Goal: Task Accomplishment & Management: Complete application form

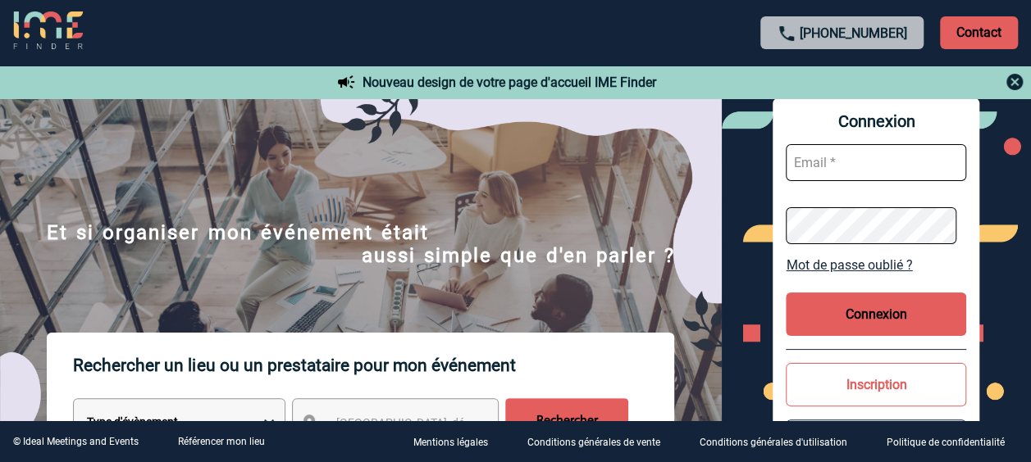
click at [862, 162] on input "text" at bounding box center [875, 162] width 180 height 37
type input "sylvana.icare@fr.bosch.com"
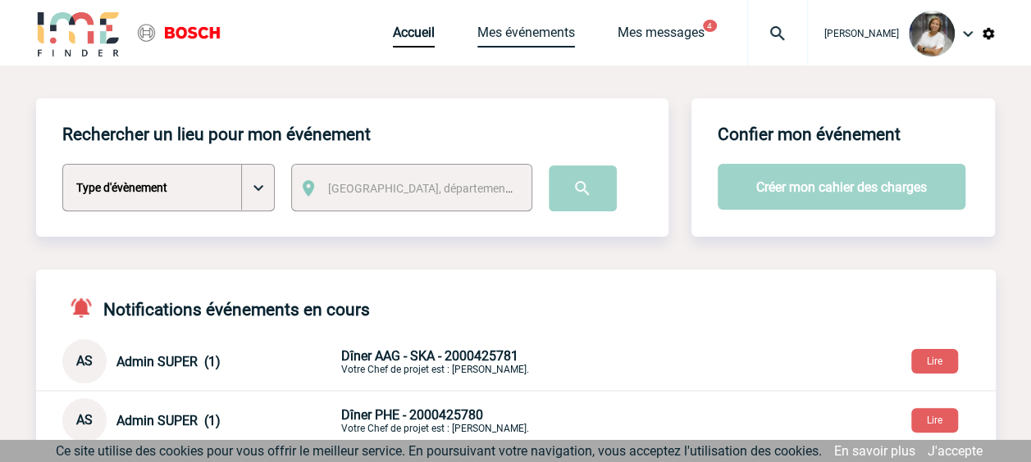
click at [540, 30] on link "Mes événements" at bounding box center [526, 36] width 98 height 23
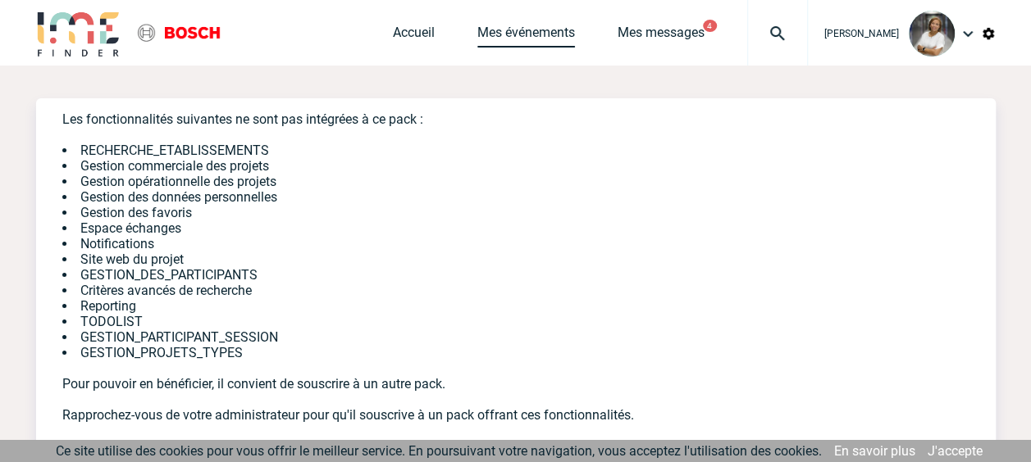
click at [551, 34] on link "Mes événements" at bounding box center [526, 36] width 98 height 23
click at [416, 34] on link "Accueil" at bounding box center [414, 36] width 42 height 23
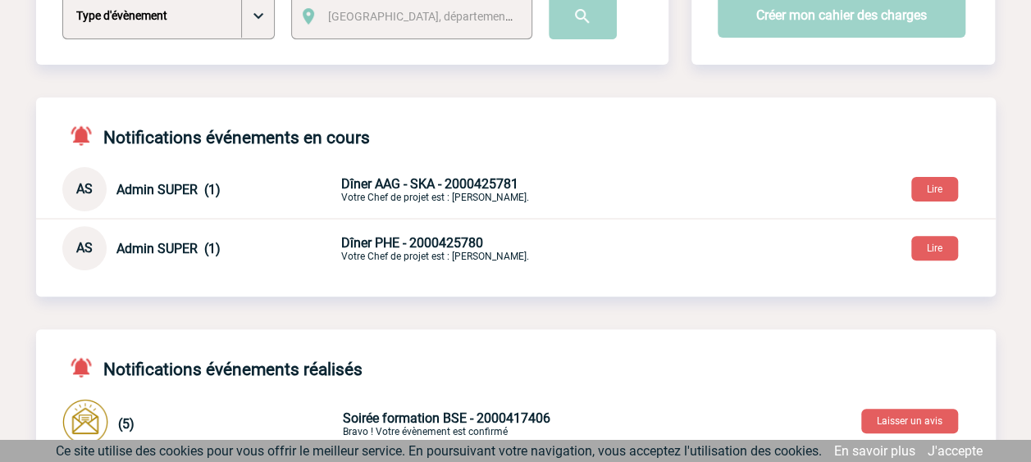
scroll to position [136, 0]
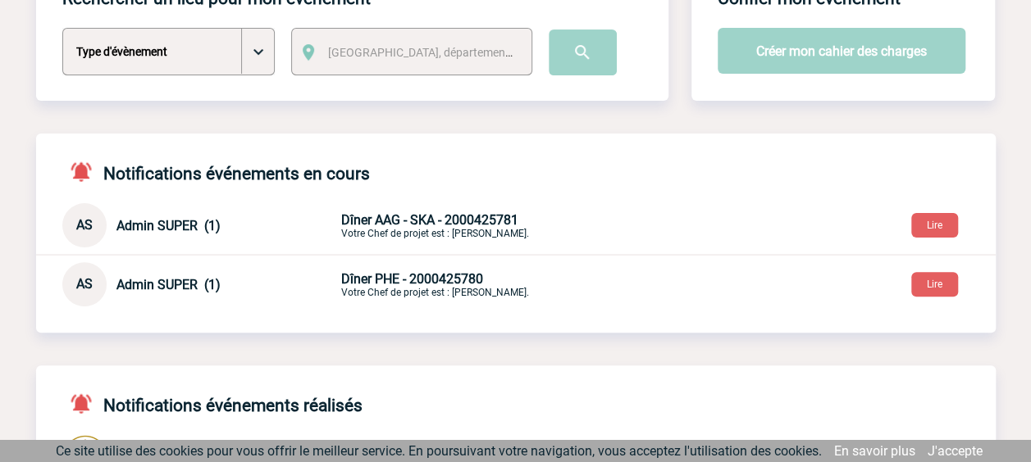
click at [421, 225] on span "Dîner AAG - SKA - 2000425781" at bounding box center [429, 220] width 177 height 16
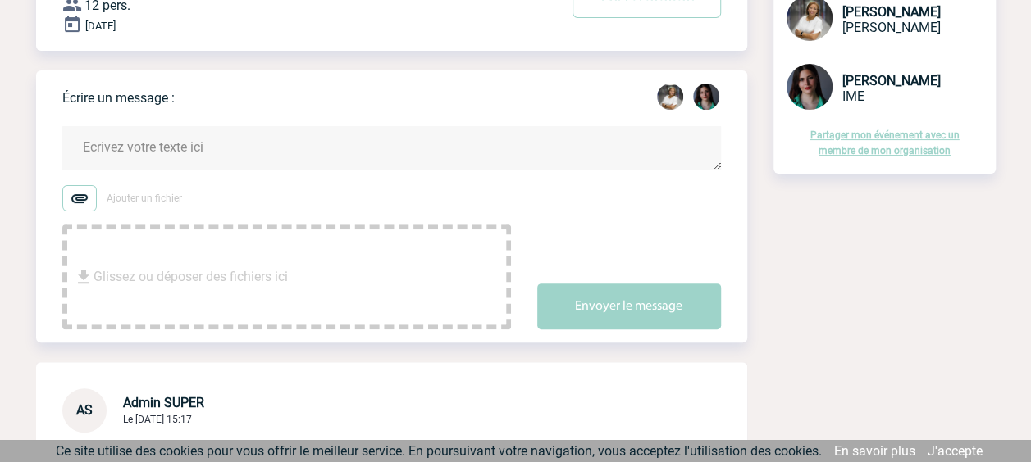
scroll to position [332, 0]
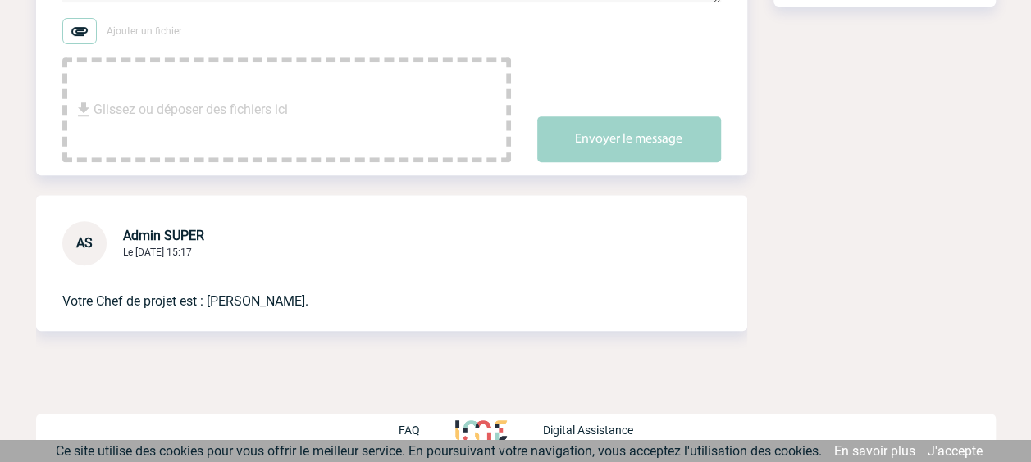
click at [151, 234] on span "Admin SUPER" at bounding box center [163, 236] width 81 height 16
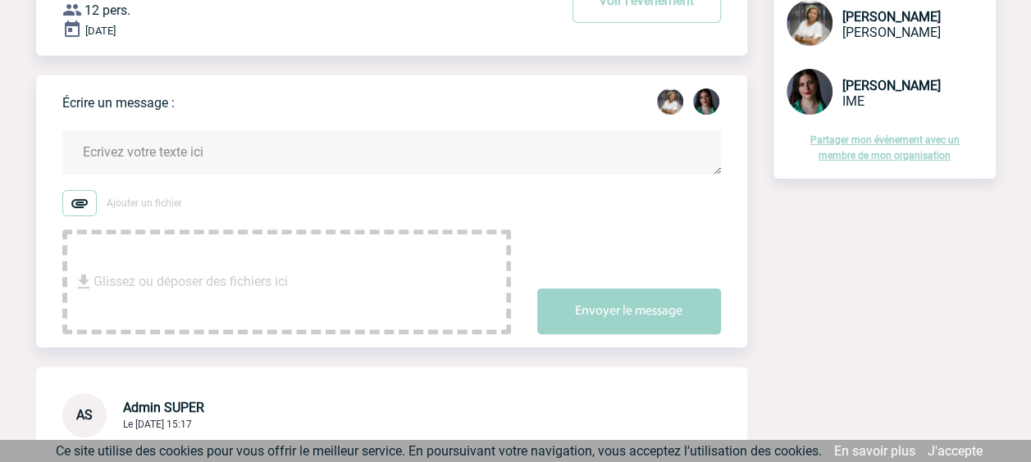
scroll to position [0, 0]
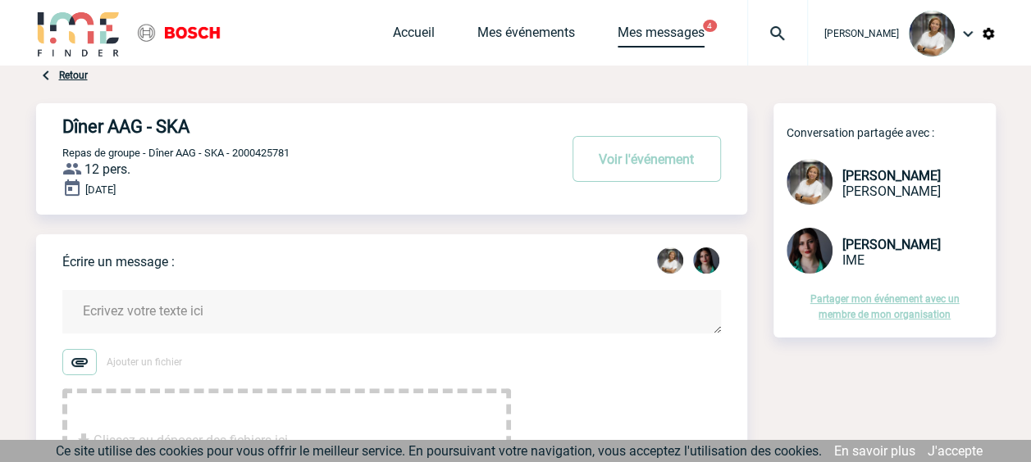
click at [661, 37] on link "Mes messages" at bounding box center [660, 36] width 87 height 23
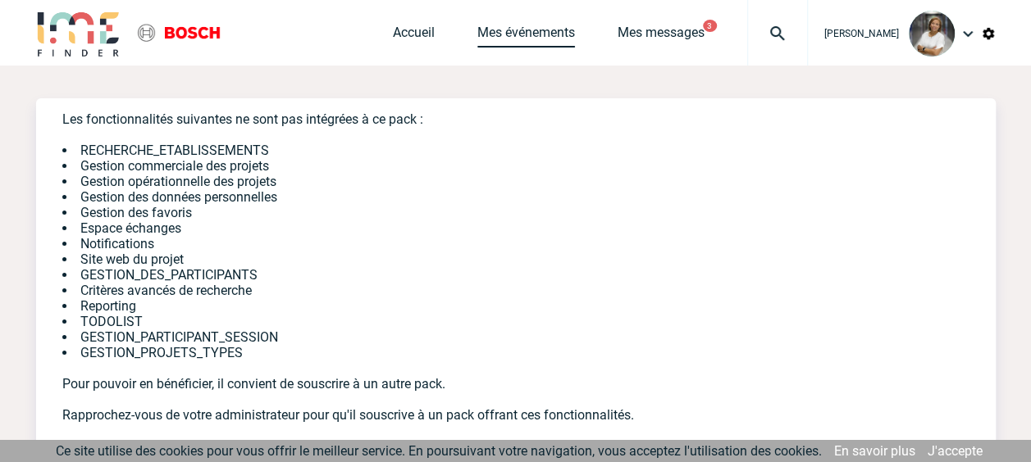
click at [539, 41] on link "Mes événements" at bounding box center [526, 36] width 98 height 23
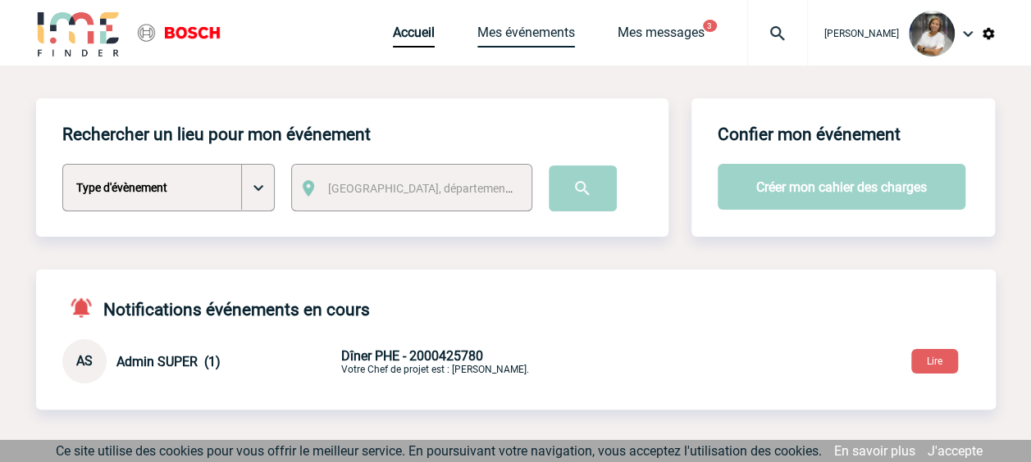
click at [524, 34] on link "Mes événements" at bounding box center [526, 36] width 98 height 23
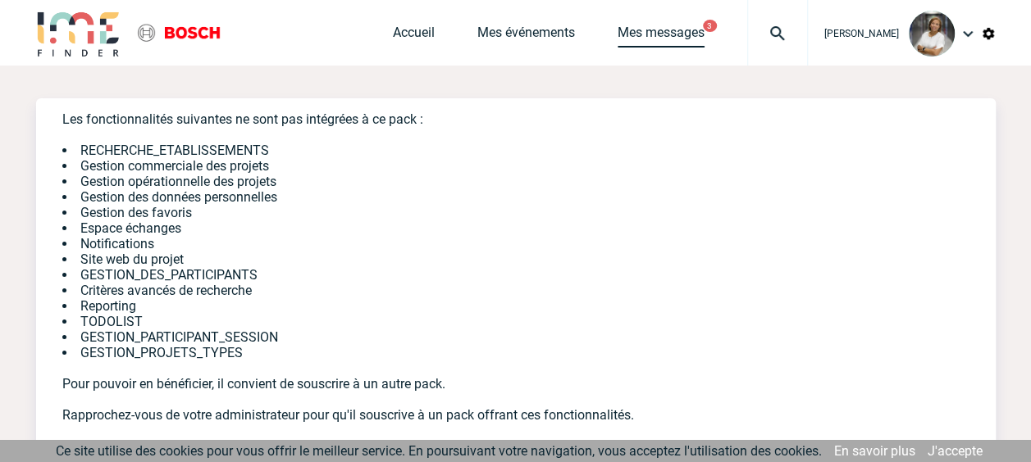
click at [703, 40] on link "Mes messages" at bounding box center [660, 36] width 87 height 23
click at [530, 23] on div "Accueil Mes événements Mes messages 3 Projet, client Projet, client" at bounding box center [600, 33] width 415 height 66
click at [526, 34] on link "Mes événements" at bounding box center [526, 36] width 98 height 23
click at [944, 453] on link "J'accepte" at bounding box center [954, 452] width 55 height 16
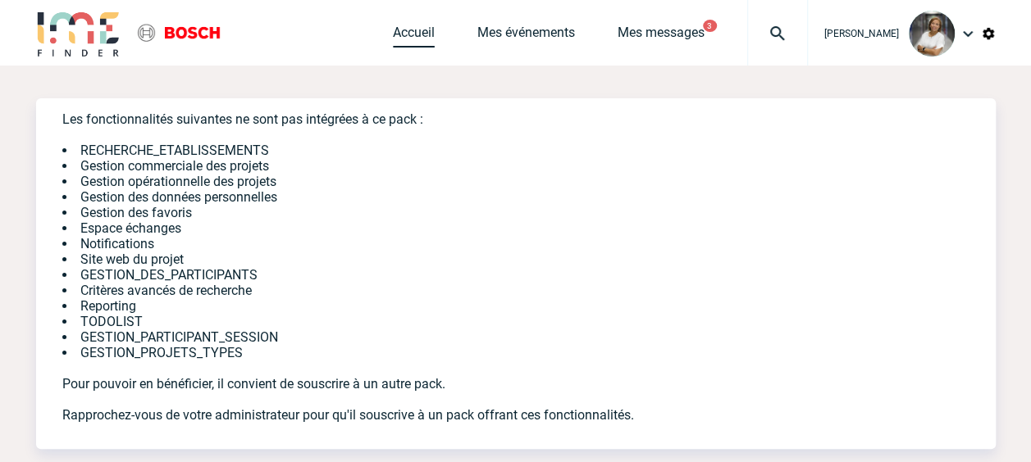
click at [426, 33] on link "Accueil" at bounding box center [414, 36] width 42 height 23
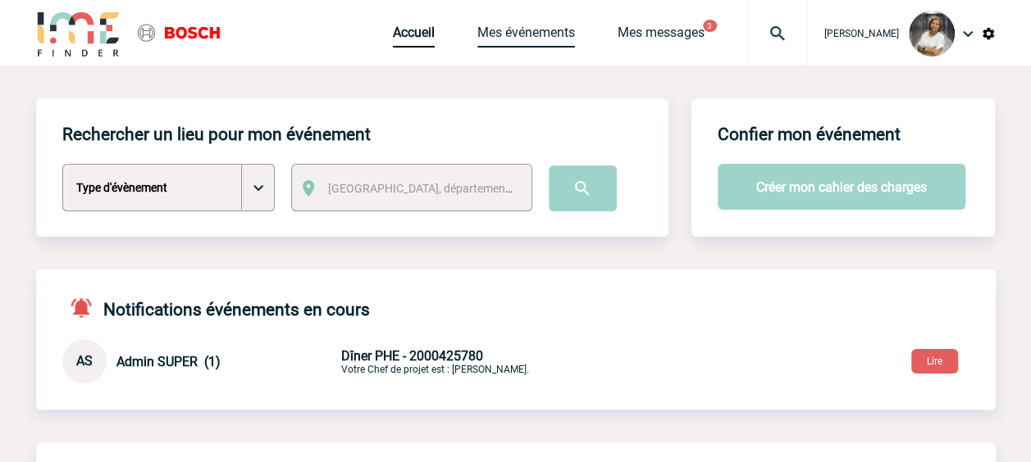
click at [531, 36] on link "Mes événements" at bounding box center [526, 36] width 98 height 23
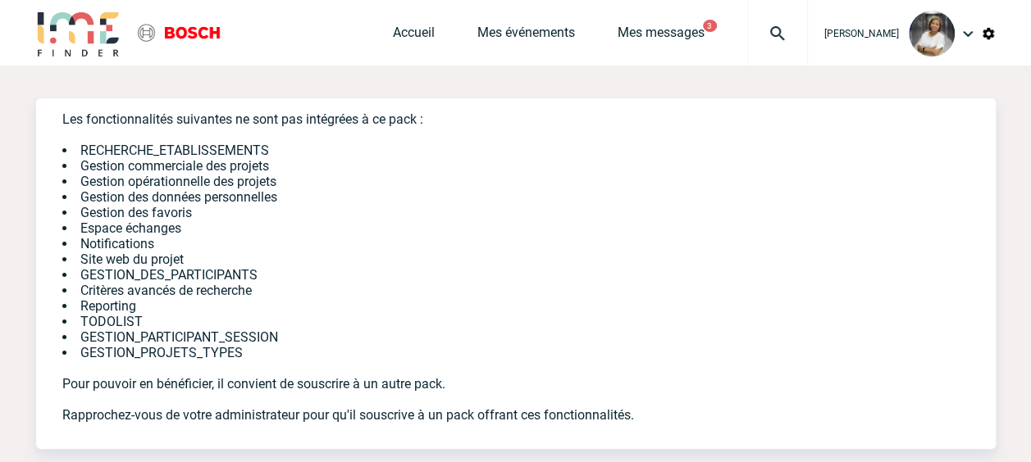
click at [685, 23] on div "Accueil Mes événements Mes messages 3 Projet, client Projet, client" at bounding box center [600, 33] width 415 height 66
click at [680, 39] on link "Mes messages" at bounding box center [660, 36] width 87 height 23
click at [972, 33] on img at bounding box center [968, 34] width 20 height 20
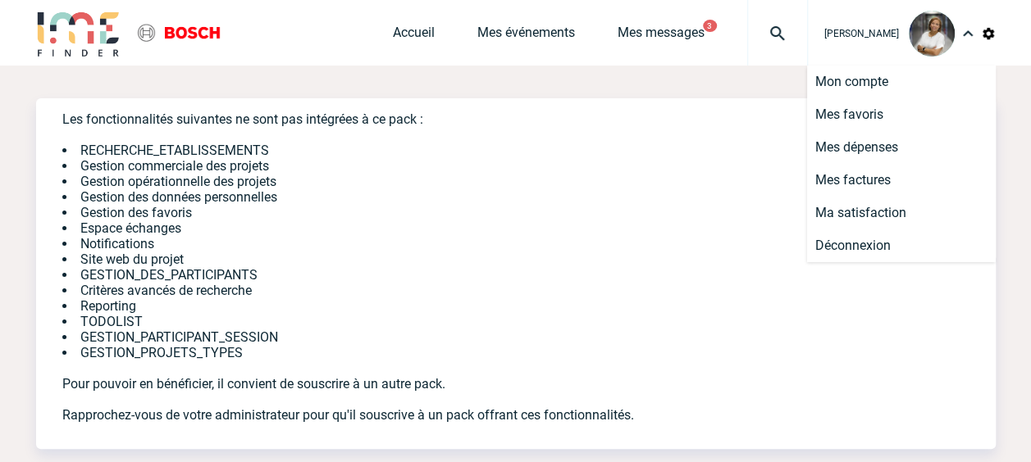
click at [658, 193] on li "Gestion des données personnelles" at bounding box center [515, 197] width 907 height 16
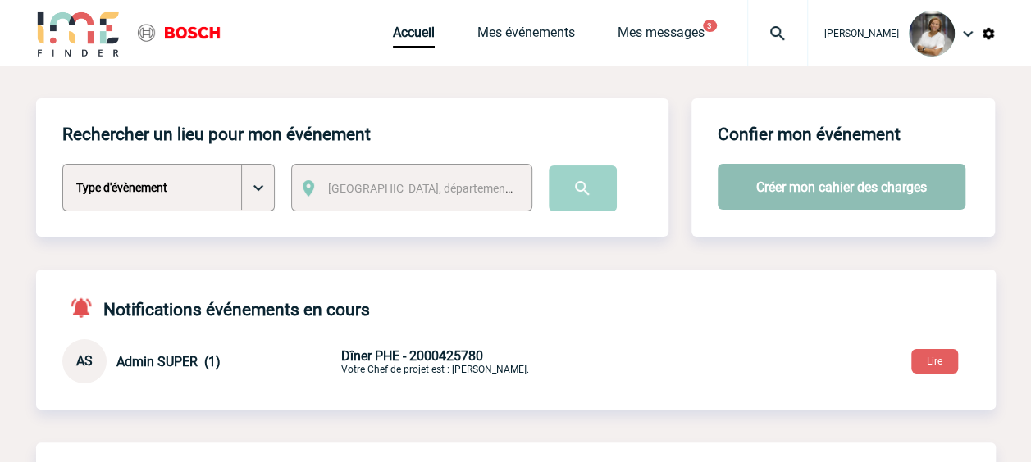
click at [822, 195] on button "Créer mon cahier des charges" at bounding box center [841, 187] width 248 height 46
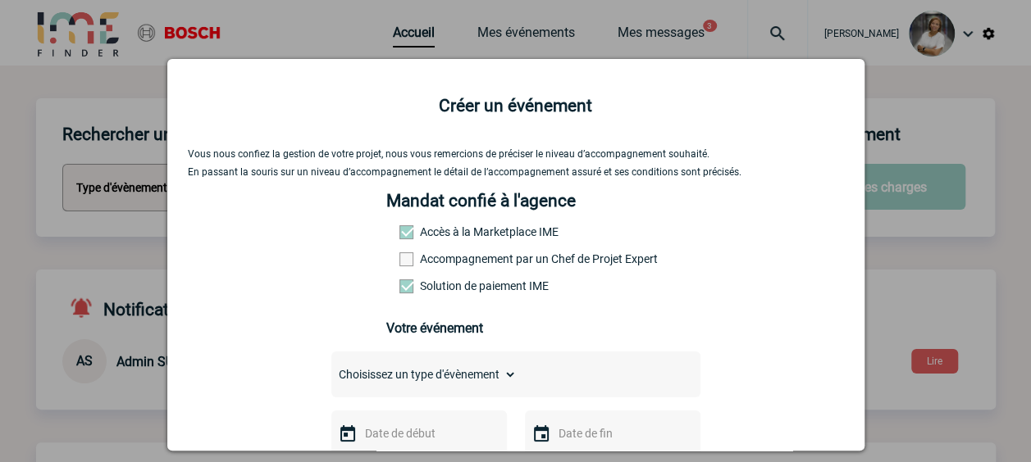
scroll to position [273, 0]
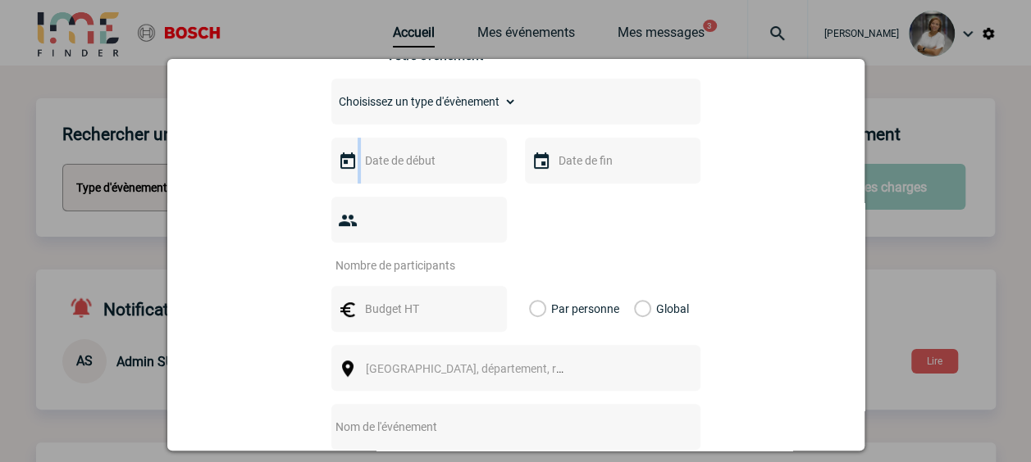
click at [455, 177] on div at bounding box center [418, 161] width 175 height 46
click at [472, 168] on div at bounding box center [418, 161] width 175 height 46
click at [344, 168] on img at bounding box center [348, 162] width 20 height 20
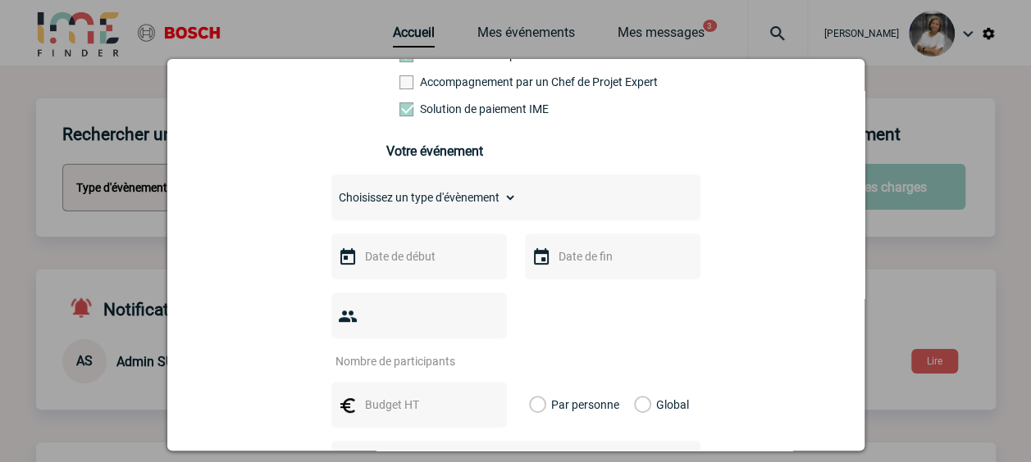
scroll to position [136, 0]
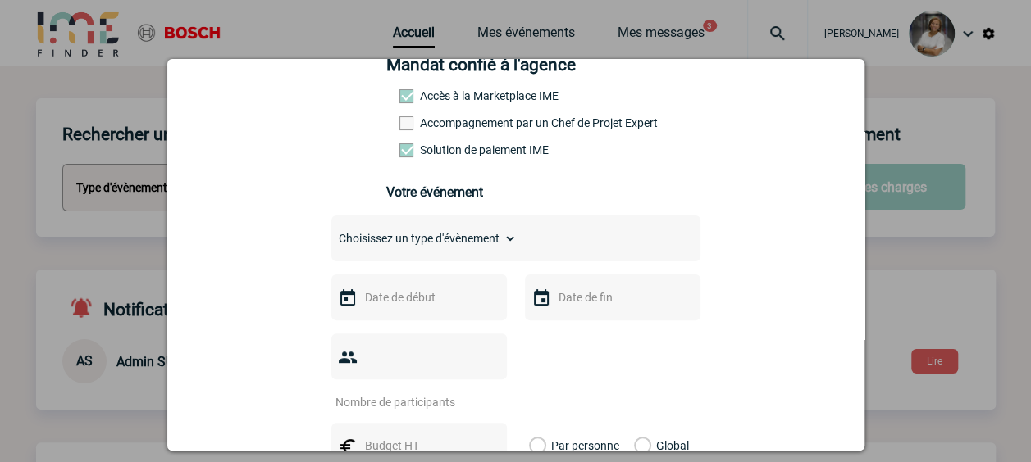
click at [490, 298] on div at bounding box center [418, 298] width 175 height 46
click at [471, 303] on div at bounding box center [418, 298] width 175 height 46
click at [496, 247] on select "Choisissez un type d'évènement Séminaire avec nuitée Séminaire sans nuitée Repa…" at bounding box center [423, 238] width 185 height 23
select select "3"
click at [331, 232] on select "Choisissez un type d'évènement Séminaire avec nuitée Séminaire sans nuitée Repa…" at bounding box center [423, 238] width 185 height 23
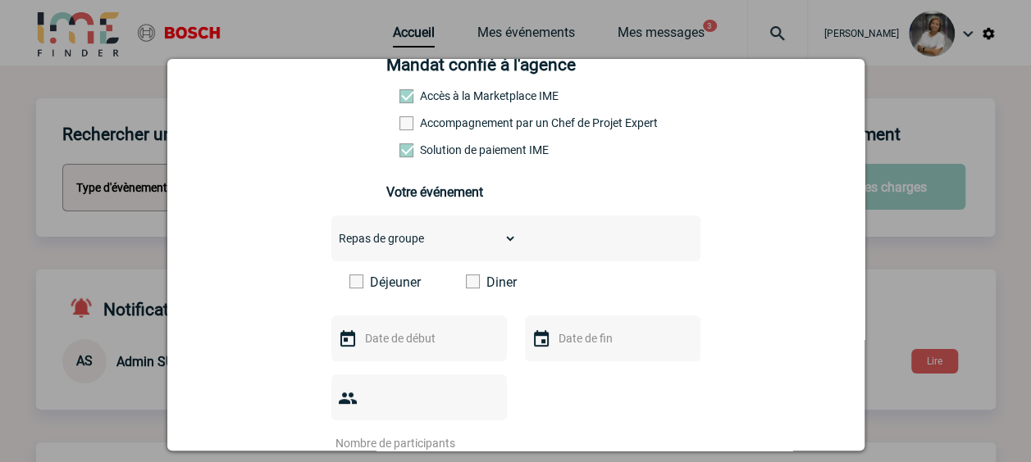
click at [479, 290] on label "Diner" at bounding box center [513, 283] width 94 height 16
click at [0, 0] on input "Diner" at bounding box center [0, 0] width 0 height 0
click at [435, 356] on div at bounding box center [418, 339] width 175 height 46
click at [345, 344] on img at bounding box center [348, 340] width 20 height 20
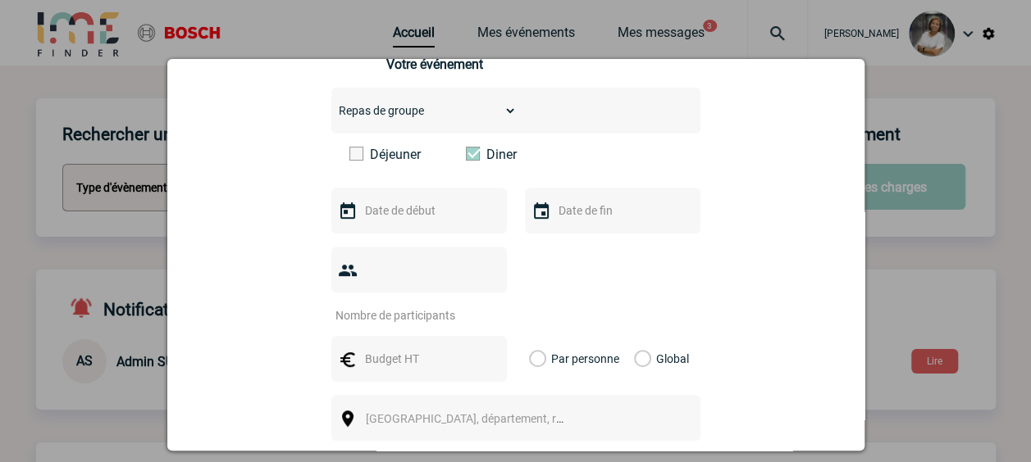
scroll to position [273, 0]
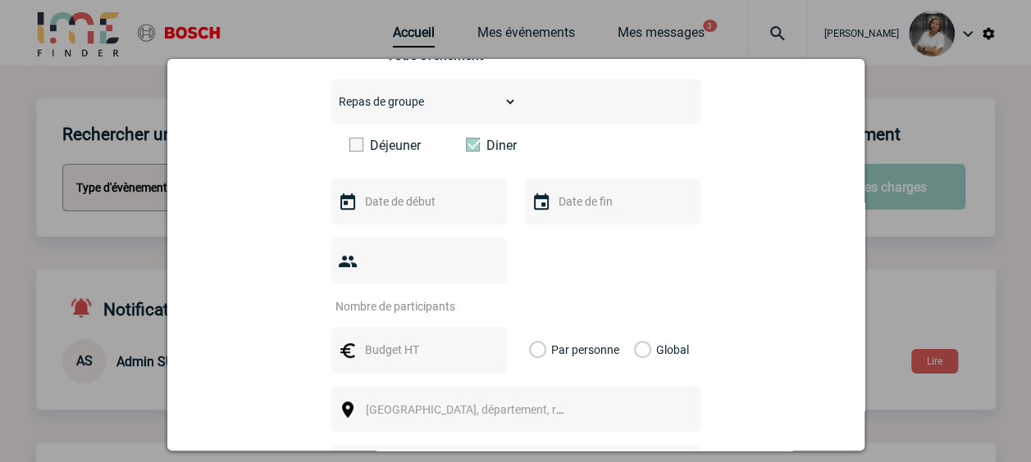
click at [390, 211] on input "text" at bounding box center [417, 201] width 113 height 21
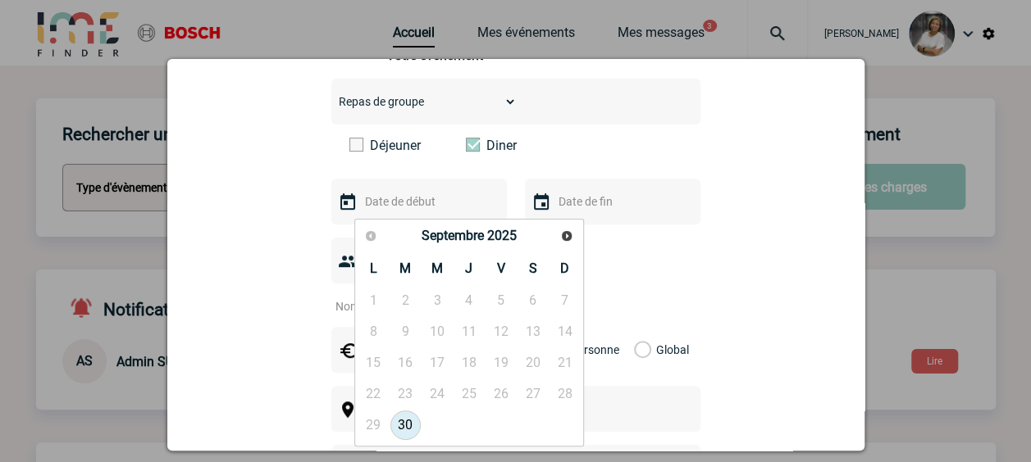
click at [553, 239] on div "Précédent Suivant Septembre 2025" at bounding box center [468, 236] width 223 height 29
click at [559, 238] on link "Suivant" at bounding box center [566, 235] width 25 height 25
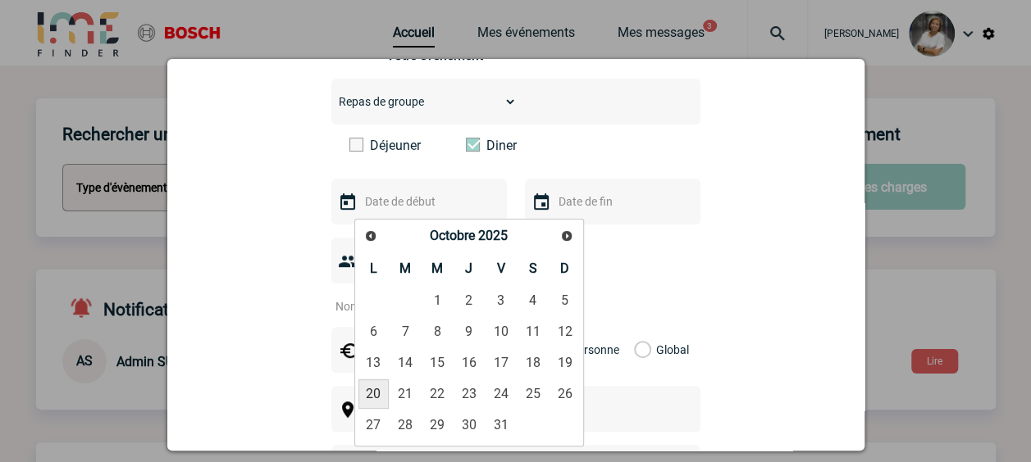
click at [377, 385] on link "20" at bounding box center [373, 395] width 30 height 30
type input "20-10-2025"
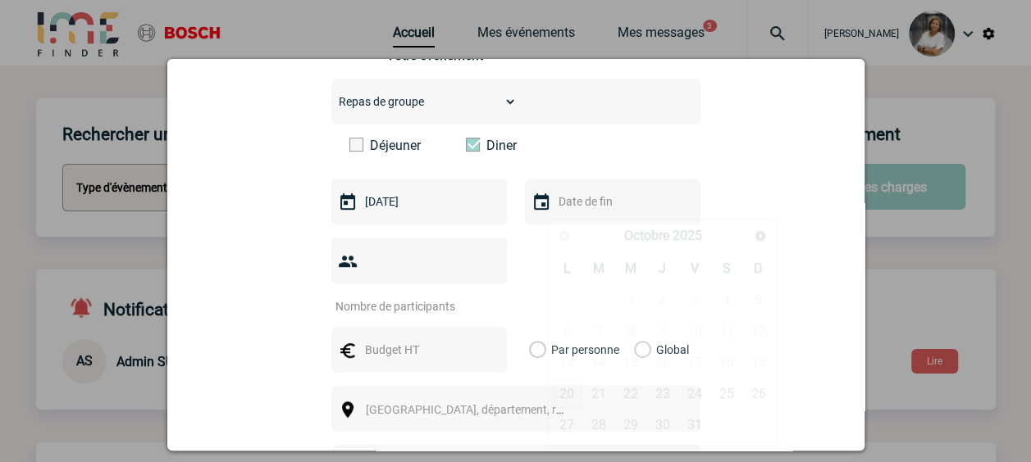
click at [569, 212] on input "text" at bounding box center [610, 201] width 113 height 21
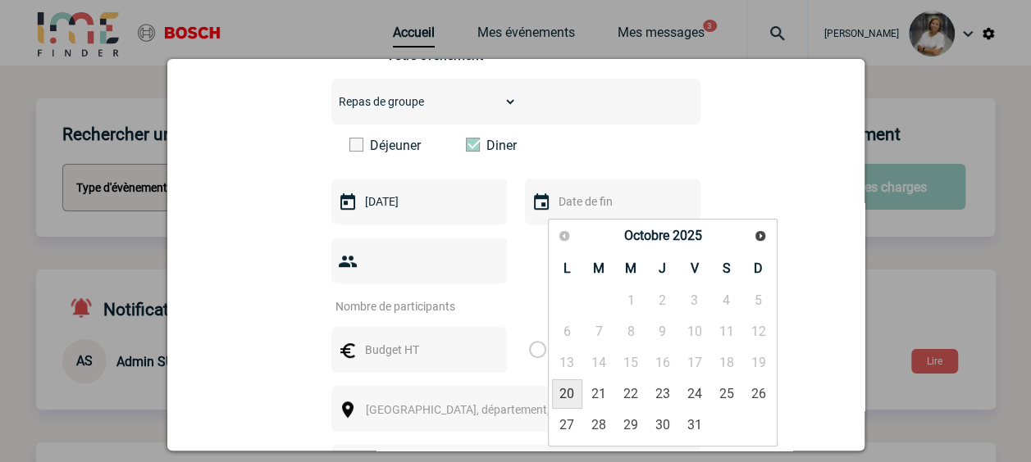
click at [563, 385] on link "20" at bounding box center [567, 395] width 30 height 30
type input "20-10-2025"
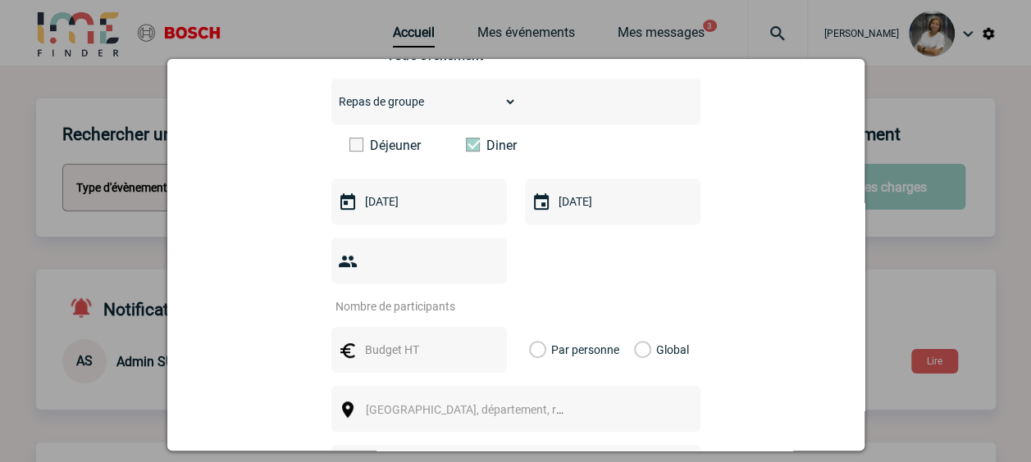
click at [453, 296] on input "number" at bounding box center [408, 306] width 154 height 21
type input "14"
click at [444, 339] on input "text" at bounding box center [417, 349] width 113 height 21
type input "1400"
click at [644, 330] on label "Global" at bounding box center [639, 350] width 11 height 46
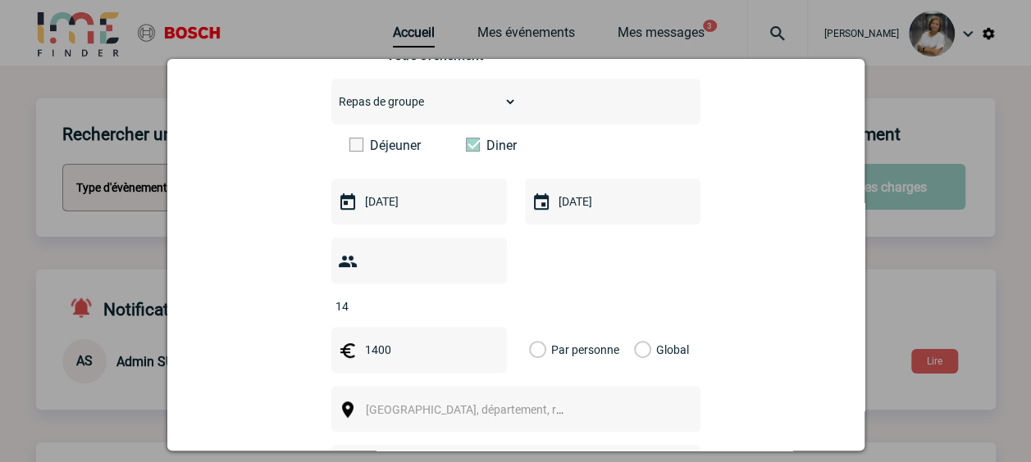
click at [0, 0] on input "Global" at bounding box center [0, 0] width 0 height 0
click at [525, 398] on span "Ville, département, région..." at bounding box center [471, 409] width 225 height 23
click at [430, 403] on span "Ville, département, région..." at bounding box center [480, 409] width 228 height 13
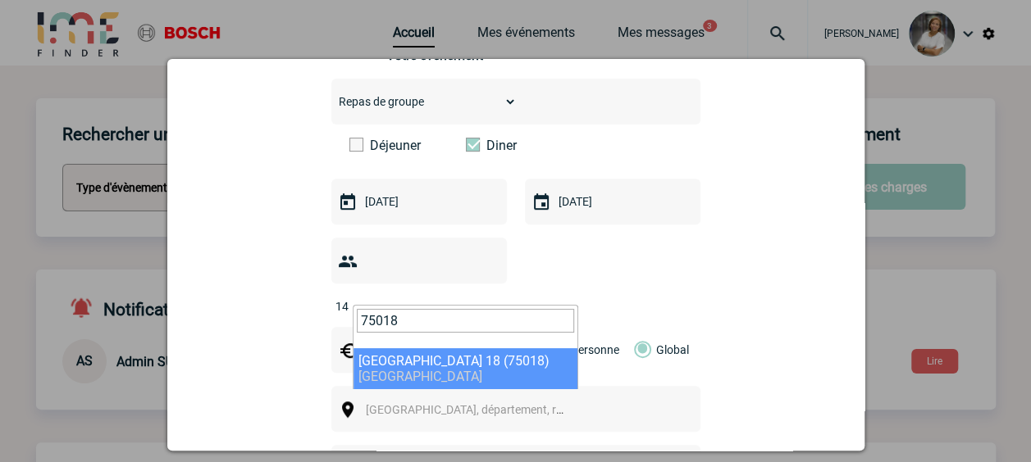
type input "75018"
select select "22"
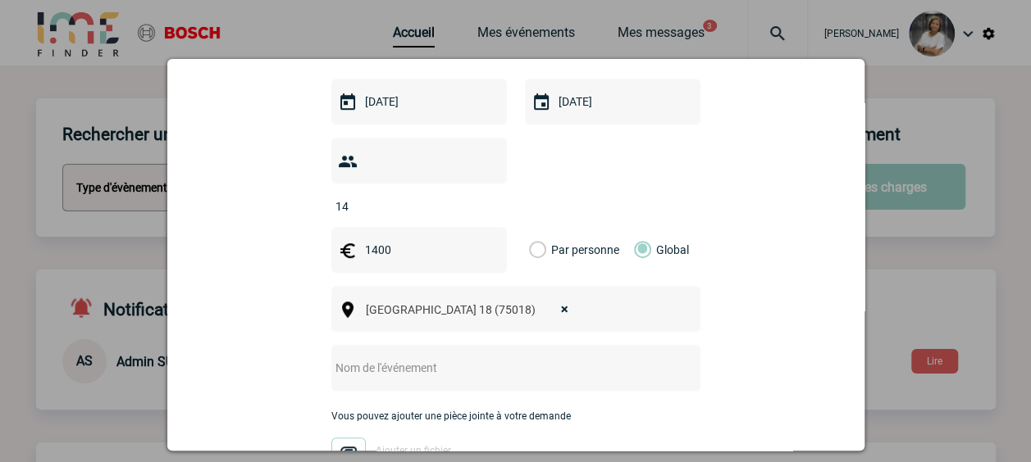
scroll to position [410, 0]
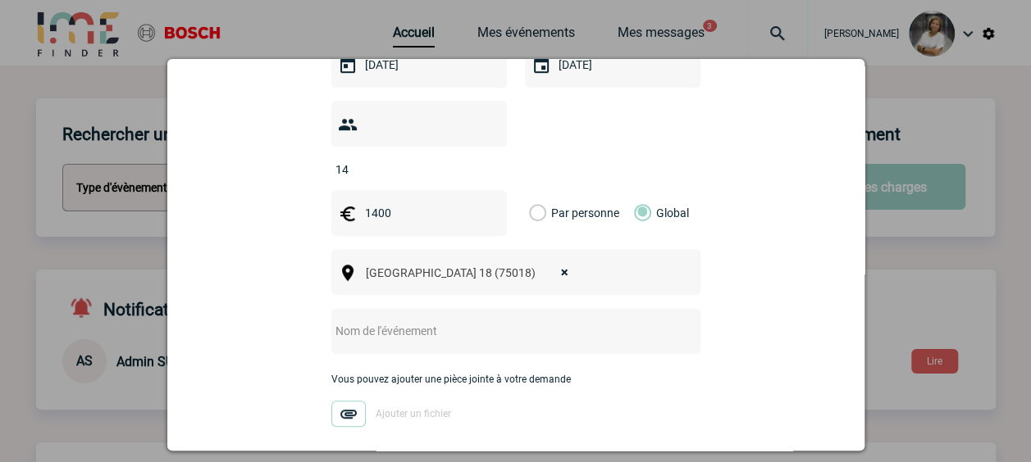
click at [438, 321] on input "text" at bounding box center [493, 331] width 325 height 21
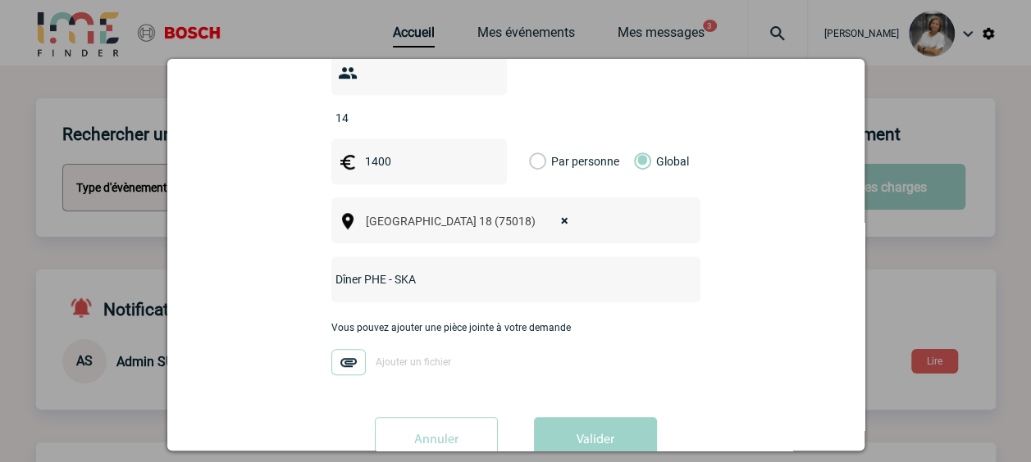
scroll to position [487, 0]
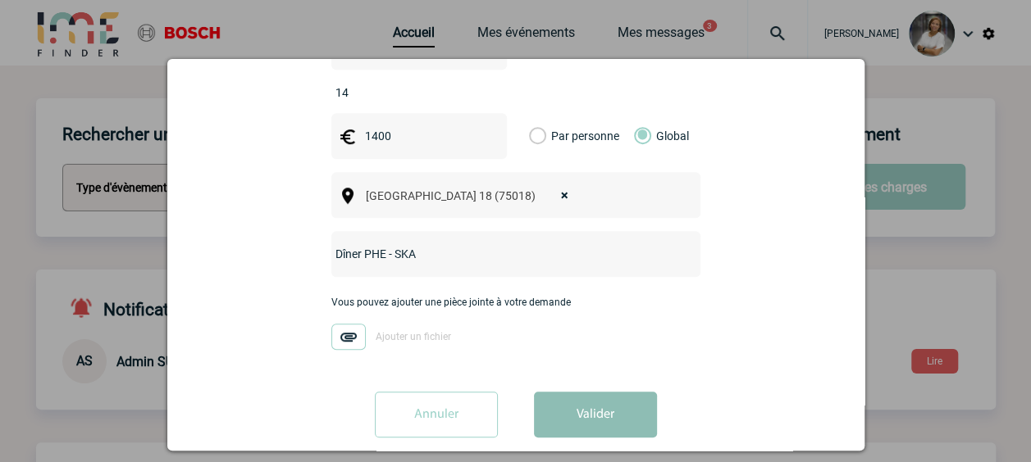
type input "Dîner PHE - SKA"
click at [541, 392] on button "Valider" at bounding box center [595, 415] width 123 height 46
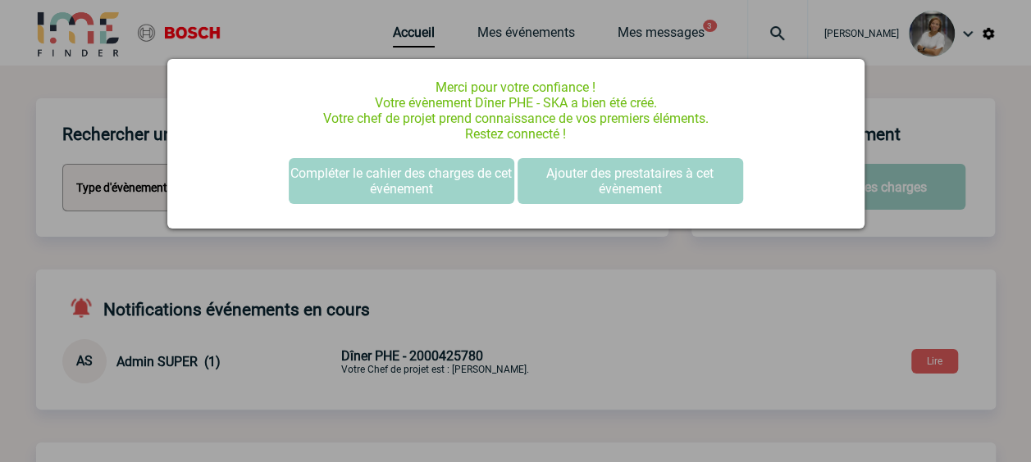
scroll to position [0, 0]
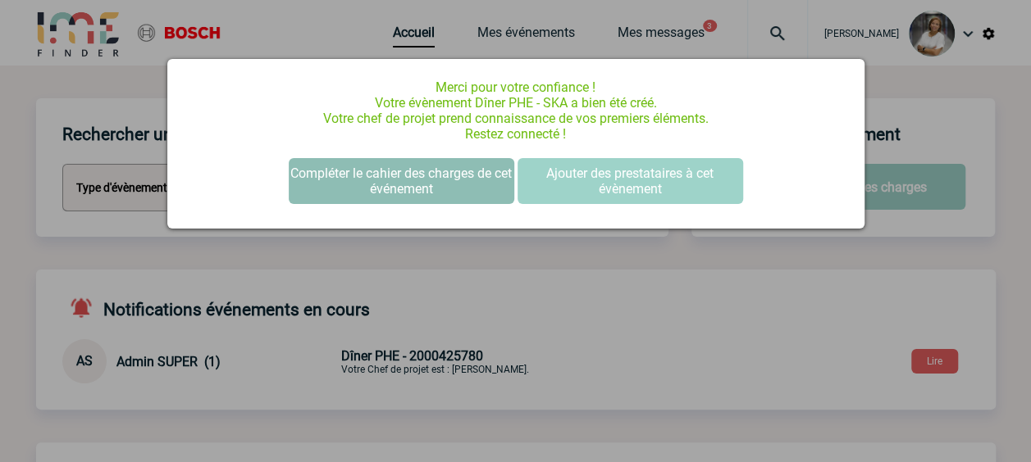
click at [426, 197] on button "Compléter le cahier des charges de cet événement" at bounding box center [401, 181] width 225 height 46
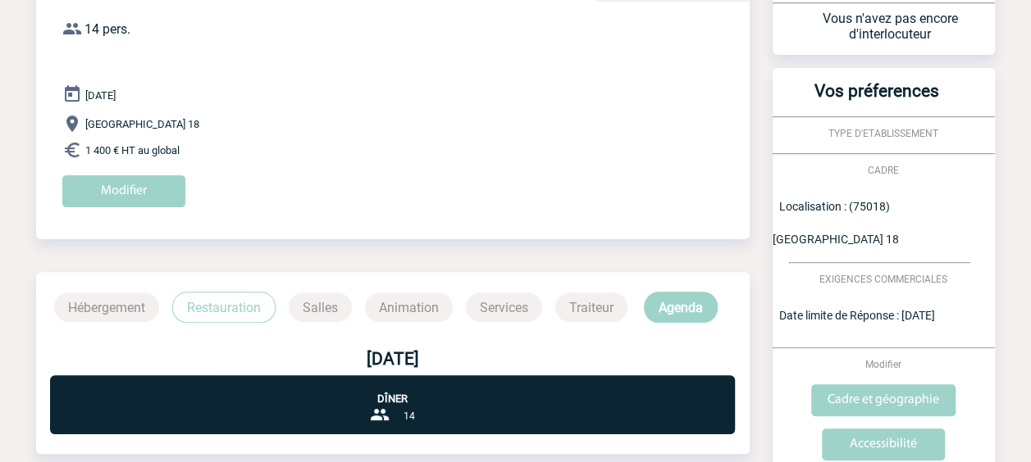
scroll to position [108, 0]
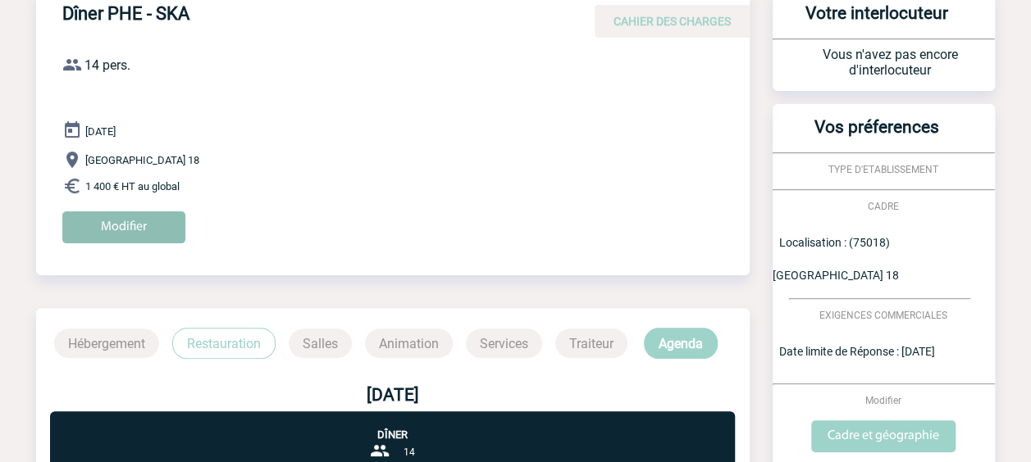
click at [160, 226] on input "Modifier" at bounding box center [123, 228] width 123 height 32
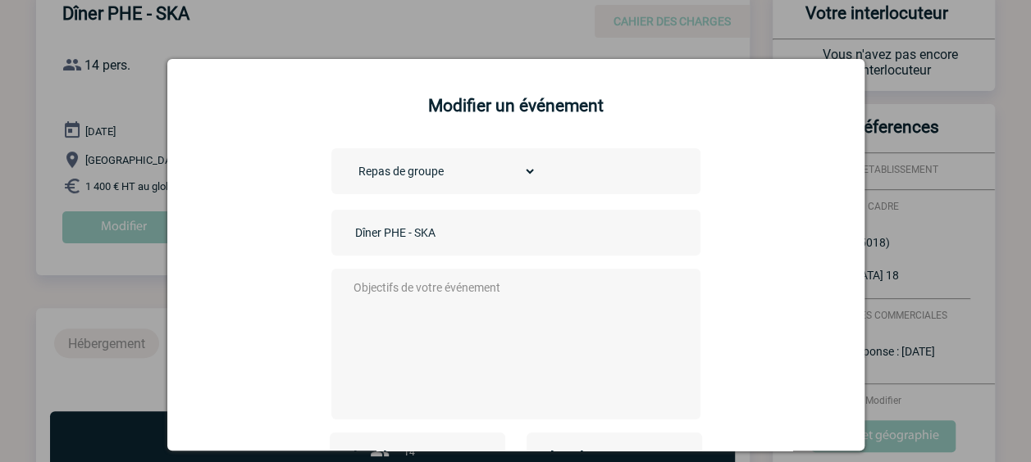
click at [435, 293] on textarea at bounding box center [511, 342] width 324 height 131
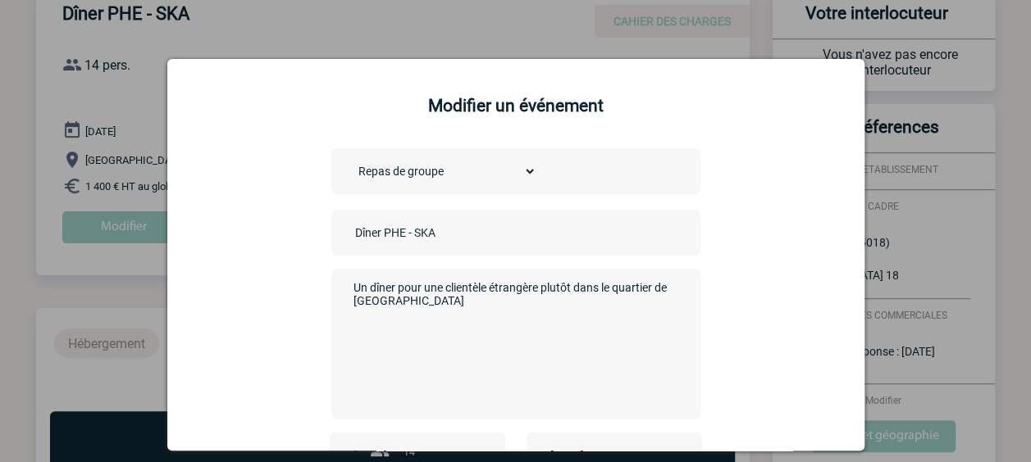
scroll to position [284, 0]
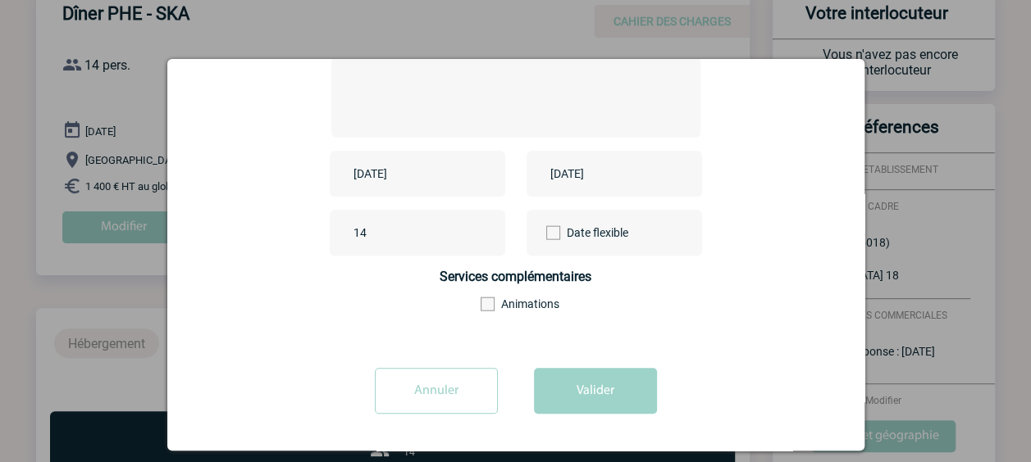
type textarea "Un dîner pour une clientèle étrangère plutôt dans le quartier de Montmartre"
click at [413, 231] on input "14" at bounding box center [426, 232] width 154 height 21
click at [567, 384] on button "Valider" at bounding box center [595, 391] width 123 height 46
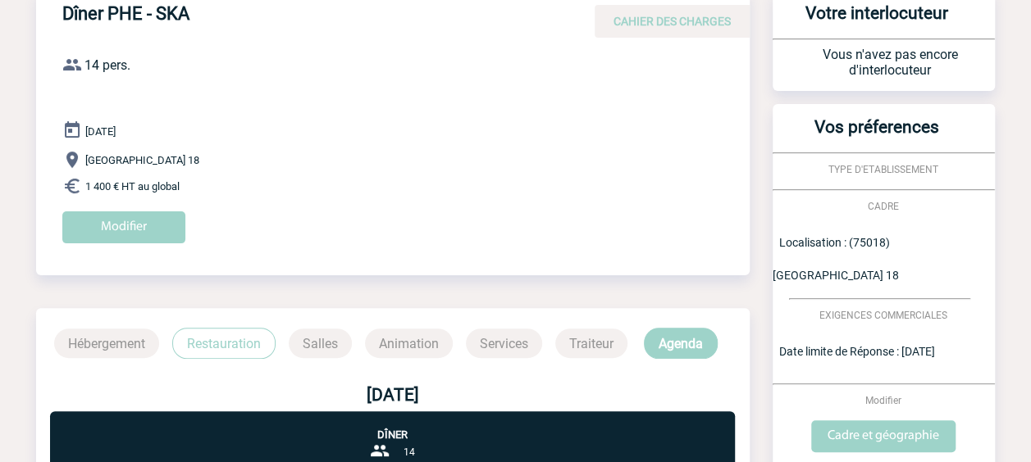
scroll to position [0, 0]
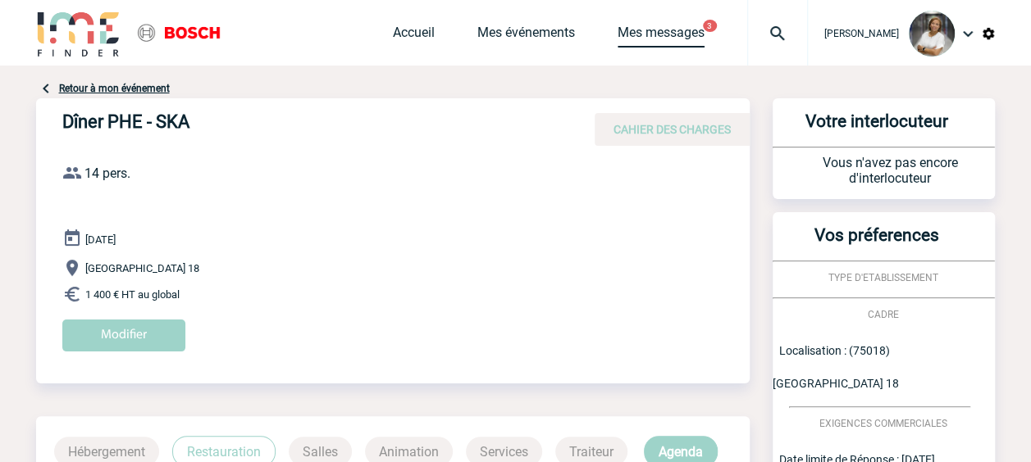
click at [684, 35] on link "Mes messages" at bounding box center [660, 36] width 87 height 23
